Goal: Find specific page/section: Find specific page/section

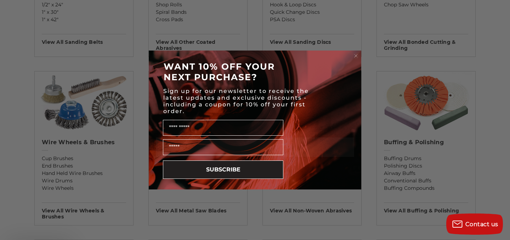
scroll to position [369, 0]
click at [356, 54] on circle "Close dialog" at bounding box center [356, 56] width 7 height 7
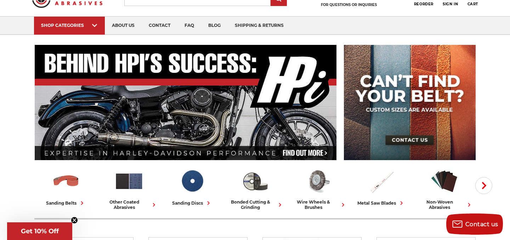
scroll to position [0, 0]
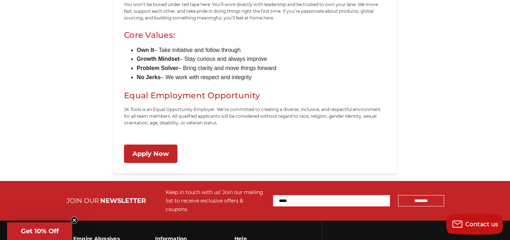
scroll to position [693, 0]
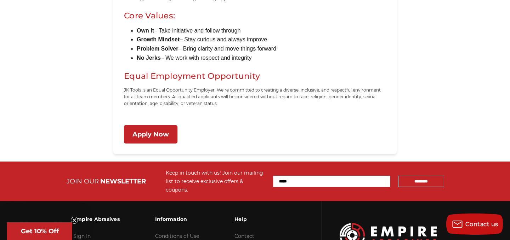
click at [137, 134] on link "Apply Now" at bounding box center [150, 134] width 53 height 19
